Goal: Information Seeking & Learning: Find specific page/section

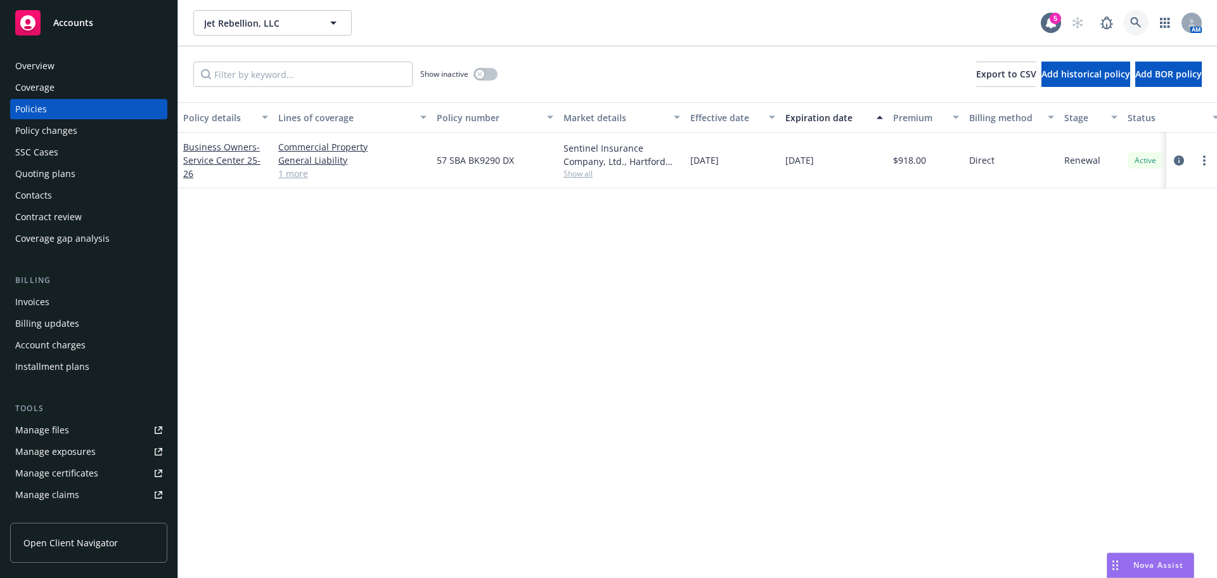
click at [1143, 28] on link at bounding box center [1136, 22] width 25 height 25
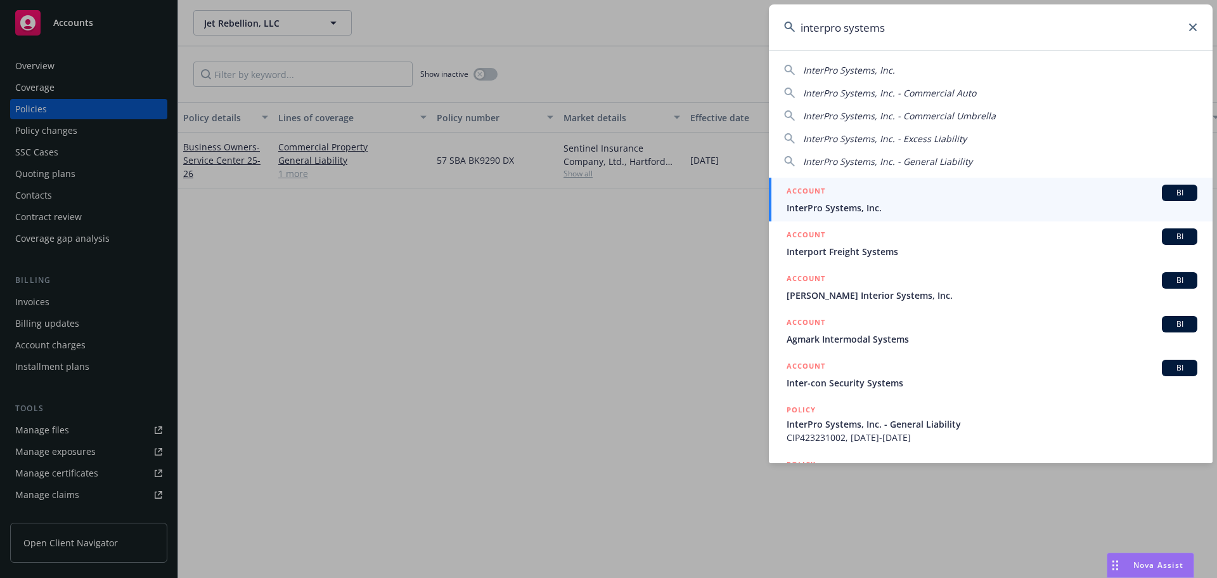
type input "interpro systems"
click at [846, 210] on span "InterPro Systems, Inc." at bounding box center [992, 207] width 411 height 13
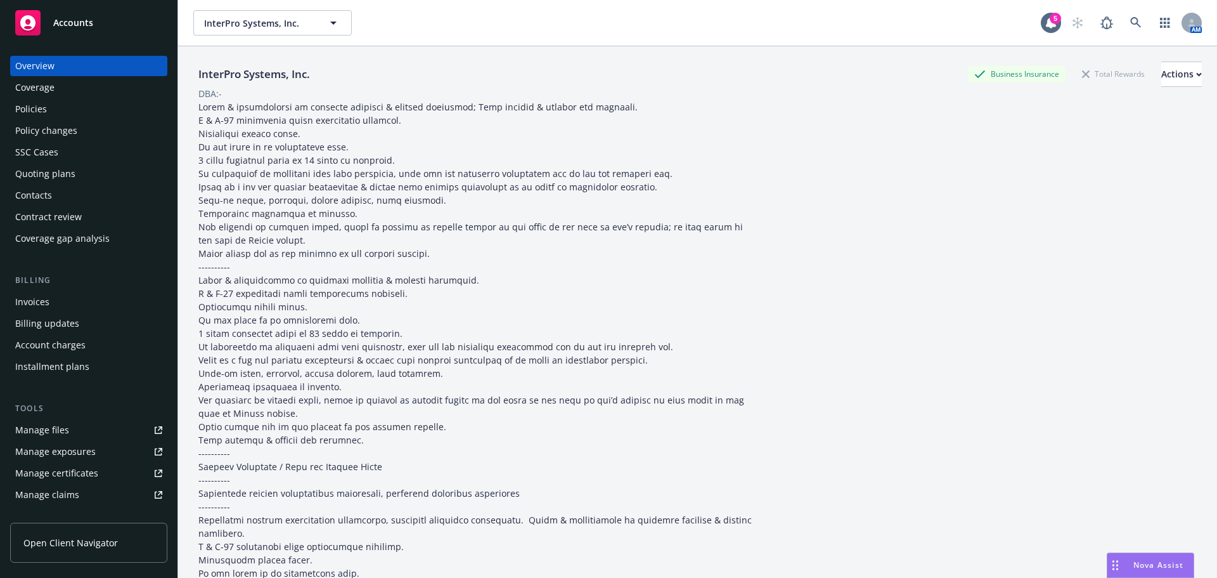
click at [37, 97] on div "Coverage" at bounding box center [34, 87] width 39 height 20
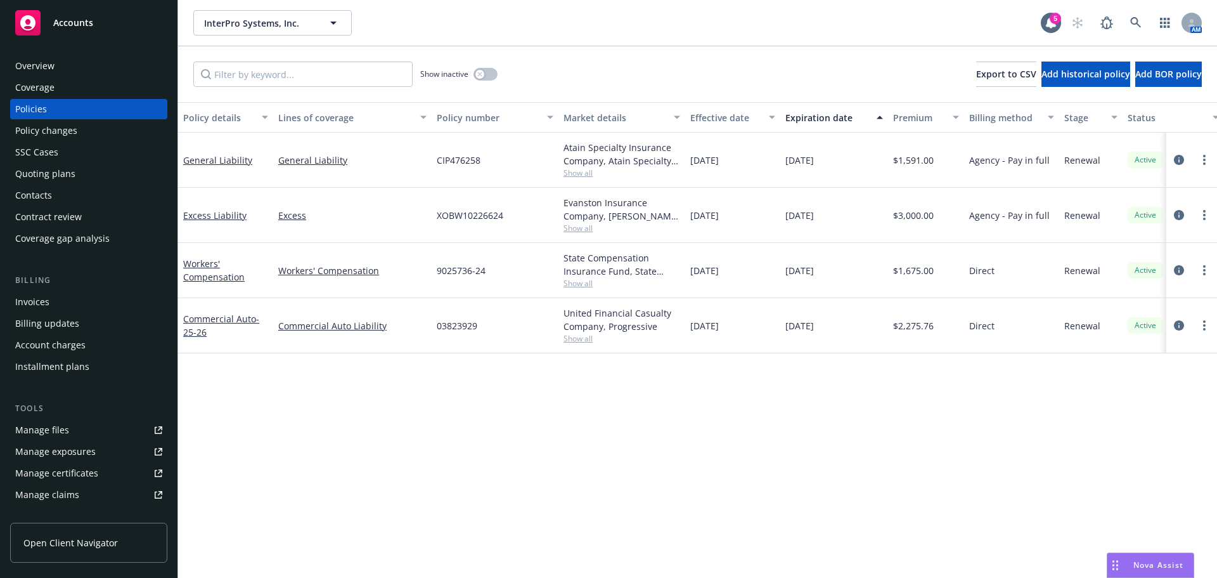
click at [576, 171] on span "Show all" at bounding box center [622, 172] width 117 height 11
drag, startPoint x: 941, startPoint y: 266, endPoint x: 727, endPoint y: 607, distance: 402.5
